Goal: Check status: Check status

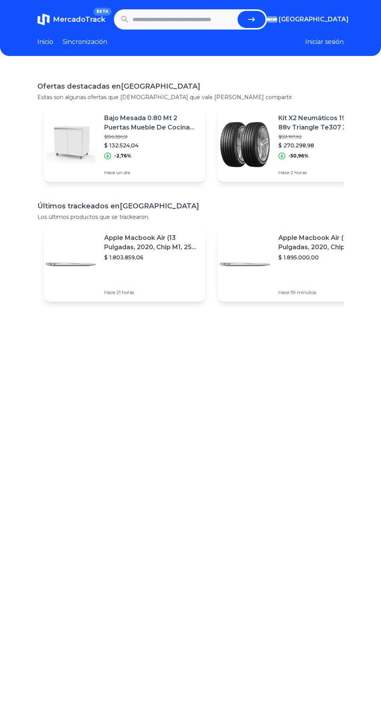
click at [195, 19] on input "text" at bounding box center [184, 19] width 102 height 17
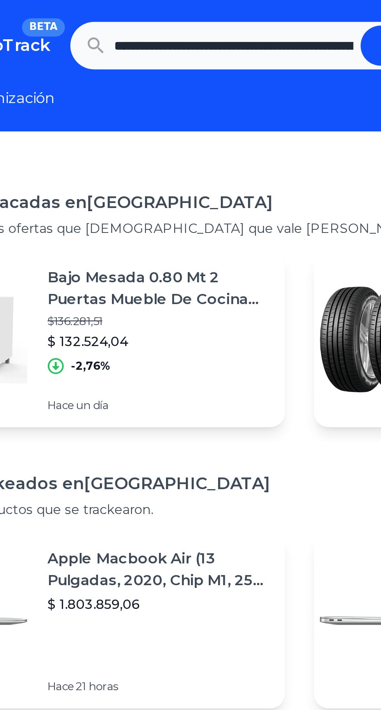
scroll to position [0, 165]
click at [238, 11] on button "submit" at bounding box center [252, 19] width 28 height 17
type input "**********"
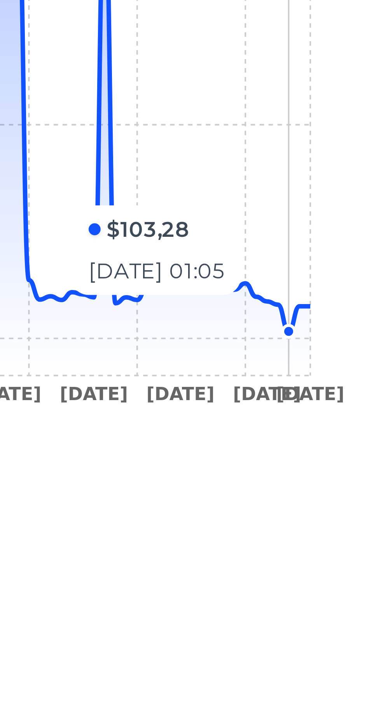
click at [343, 489] on icon "[DATE] [DATE] [DATE] [DATE] [DATE] [DATE] [DATE] [DATE] [DATE] [DATE] [DATE] [D…" at bounding box center [190, 430] width 307 height 175
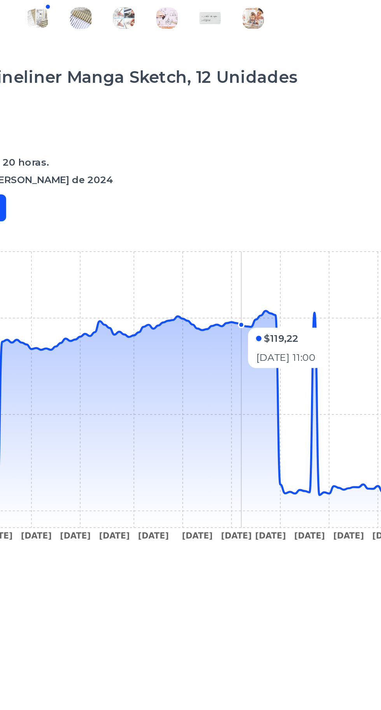
click at [291, 379] on icon "4 Jun 24 24 Jun 24 11 Jul 24 29 Jul 24 9 Aug 24 26 Aug 24 16 Sep 24 2 Oct 24 5 …" at bounding box center [190, 430] width 307 height 175
click at [292, 380] on icon "4 Jun 24 24 Jun 24 11 Jul 24 29 Jul 24 9 Aug 24 26 Aug 24 16 Sep 24 2 Oct 24 5 …" at bounding box center [190, 430] width 307 height 175
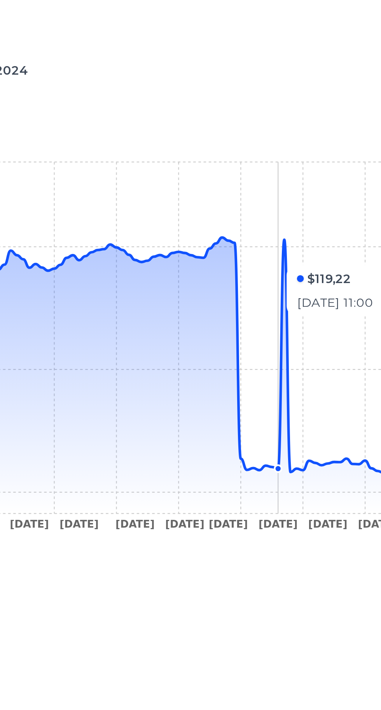
click at [288, 389] on icon at bounding box center [202, 436] width 279 height 114
